Goal: Entertainment & Leisure: Browse casually

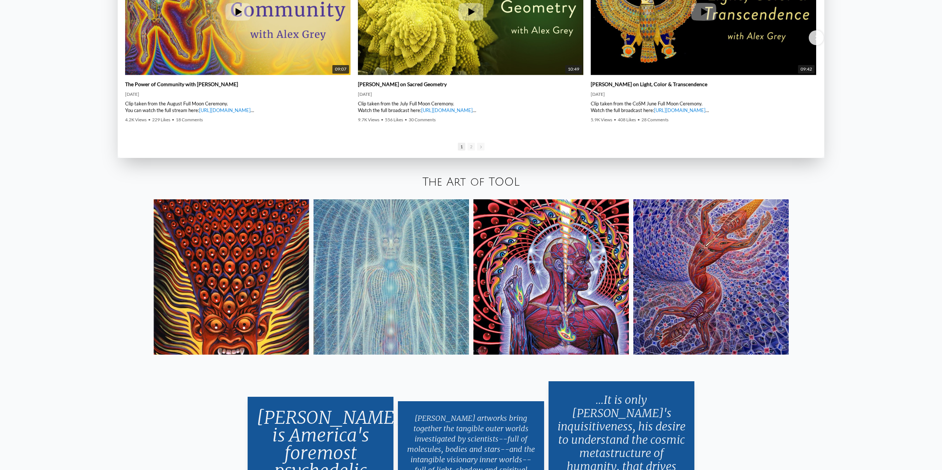
scroll to position [1554, 0]
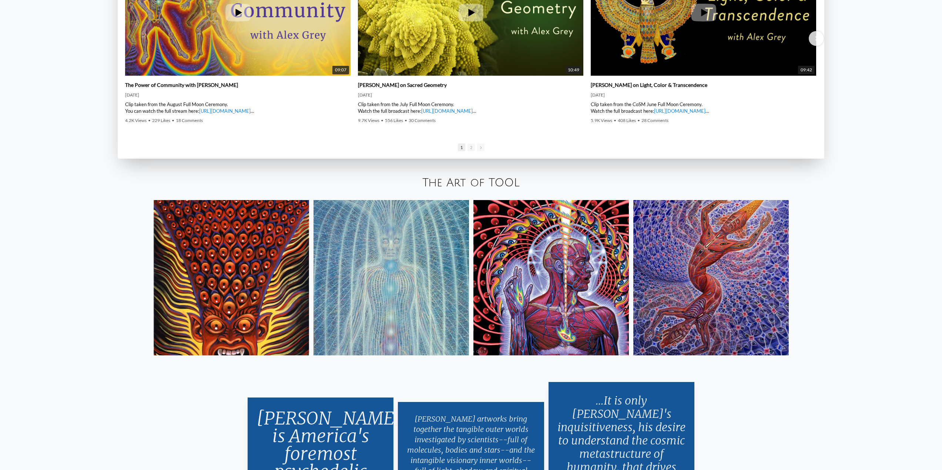
click at [491, 182] on link "The Art of TOOL" at bounding box center [470, 183] width 97 height 12
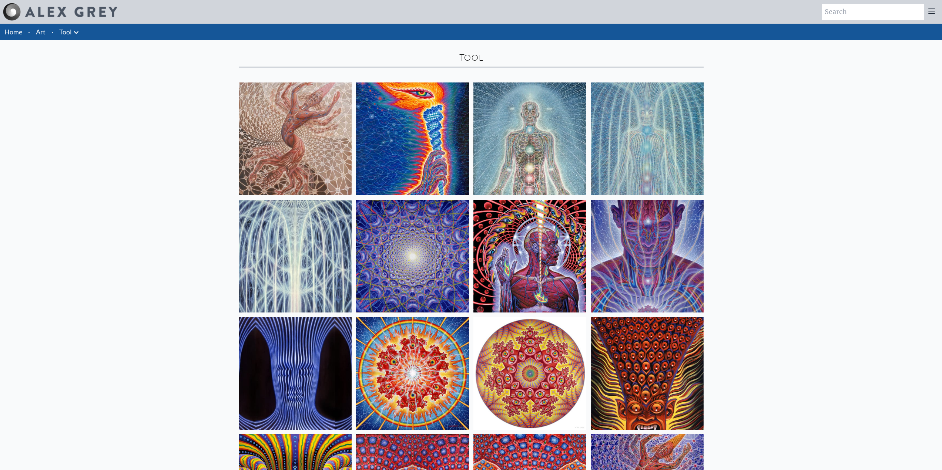
click at [428, 152] on img at bounding box center [412, 139] width 113 height 113
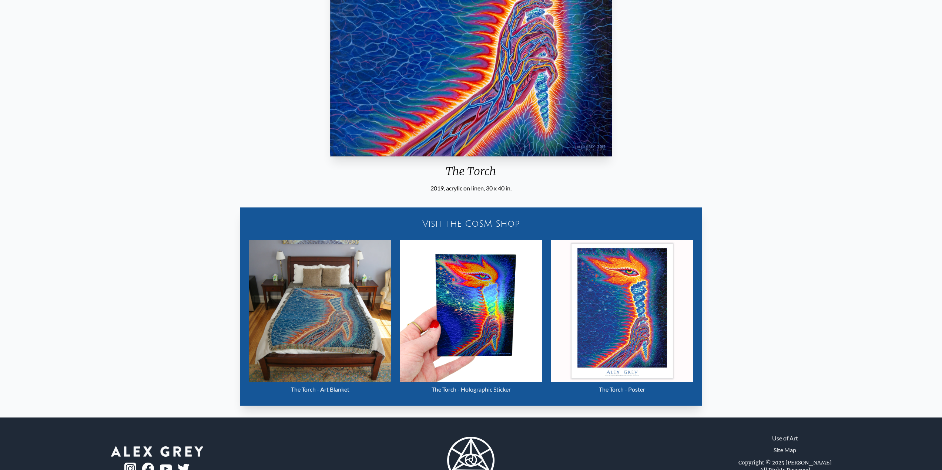
scroll to position [323, 0]
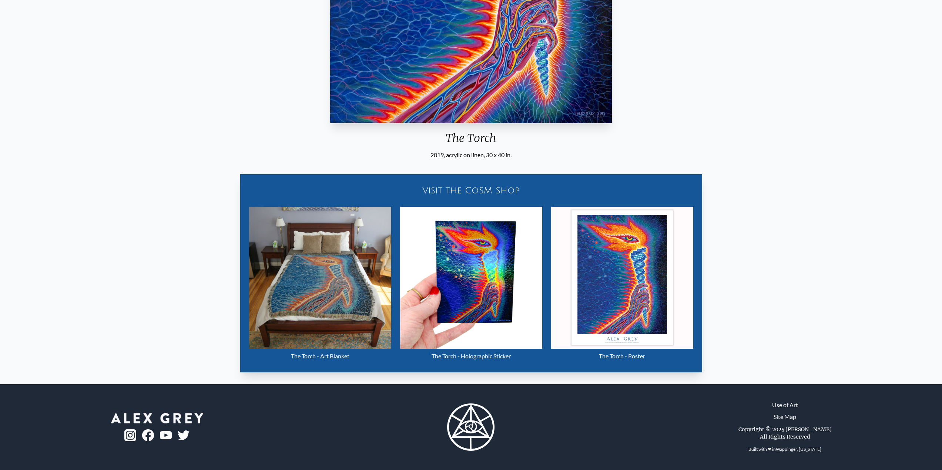
click at [623, 320] on img "2 / 16" at bounding box center [622, 278] width 142 height 142
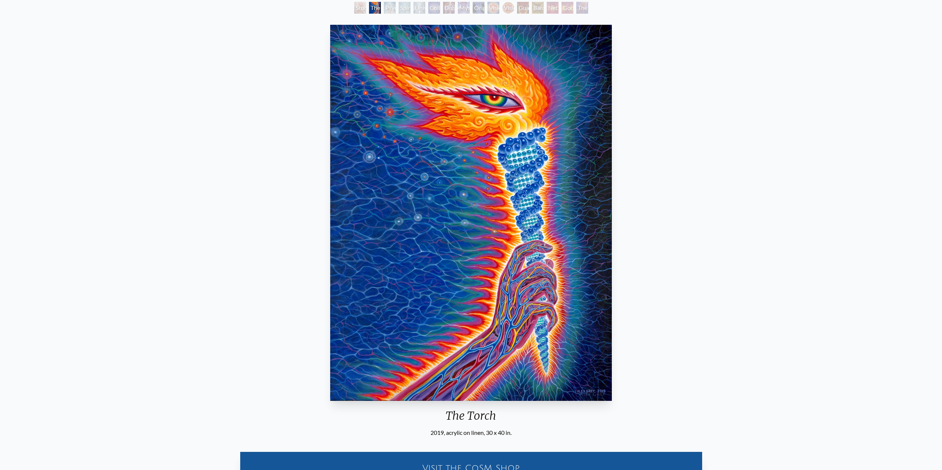
scroll to position [296, 0]
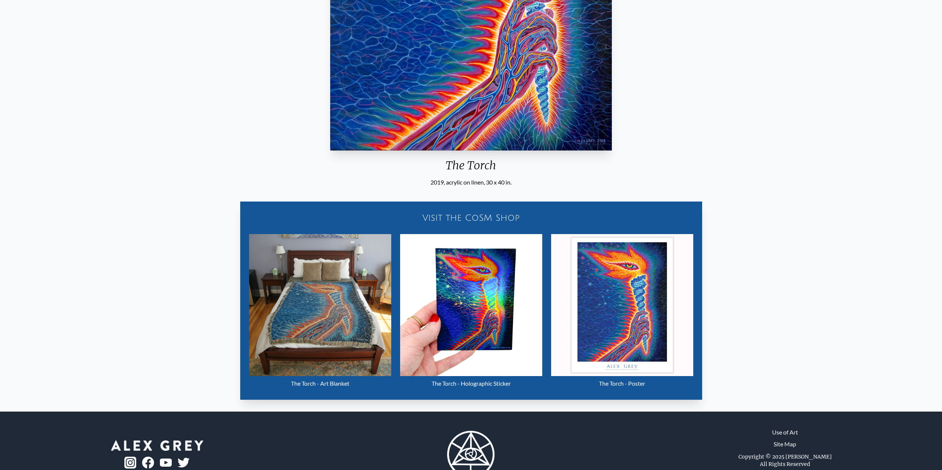
click at [634, 303] on img "2 / 16" at bounding box center [622, 305] width 142 height 142
